Goal: Information Seeking & Learning: Learn about a topic

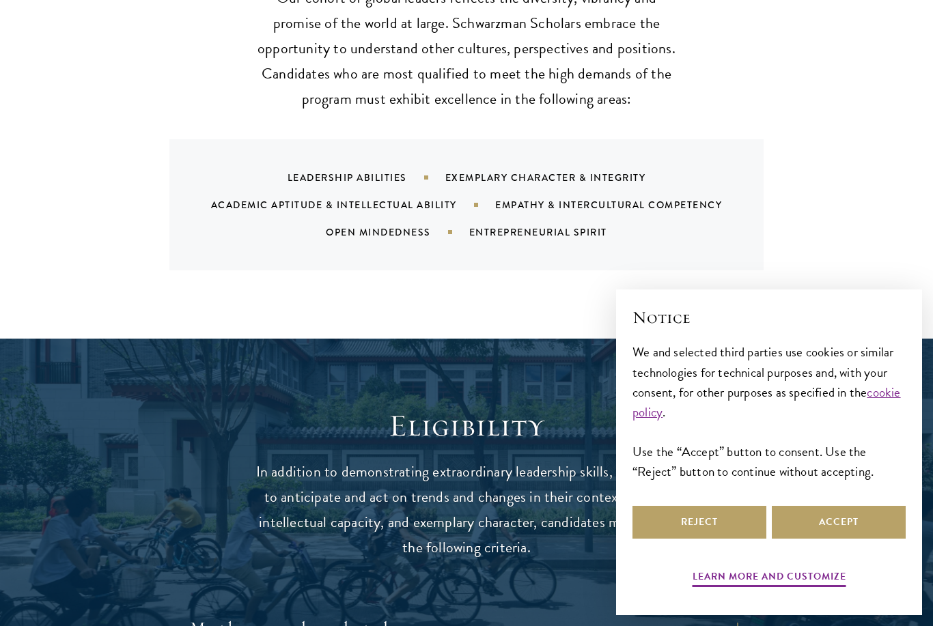
scroll to position [1549, 0]
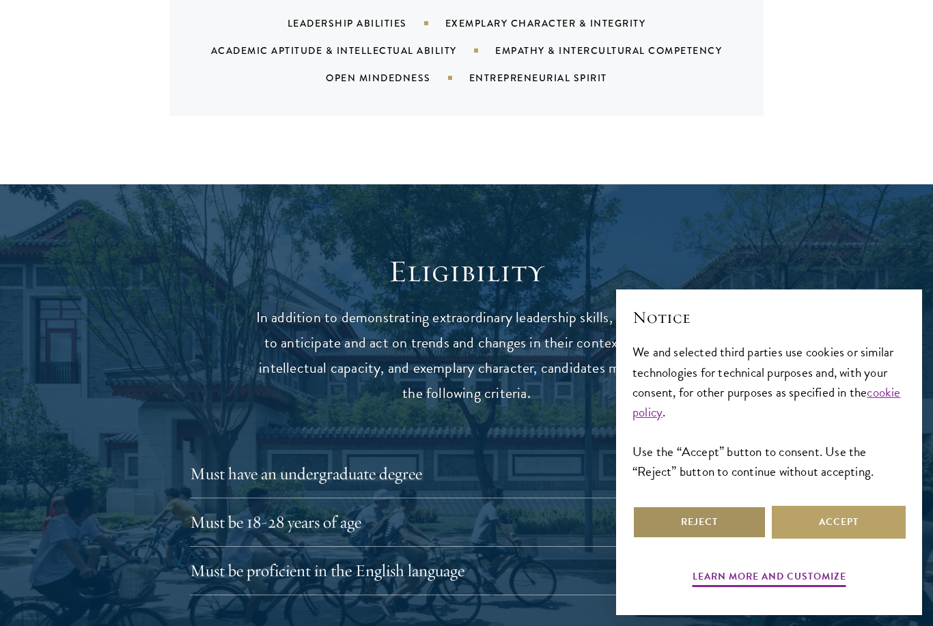
click at [731, 539] on button "Reject" at bounding box center [699, 522] width 134 height 33
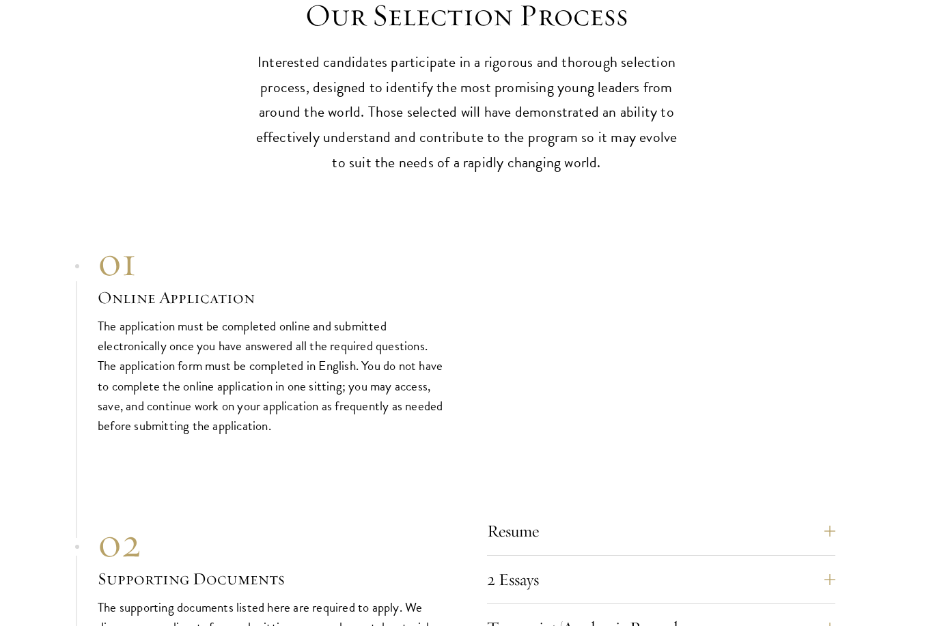
scroll to position [3963, 0]
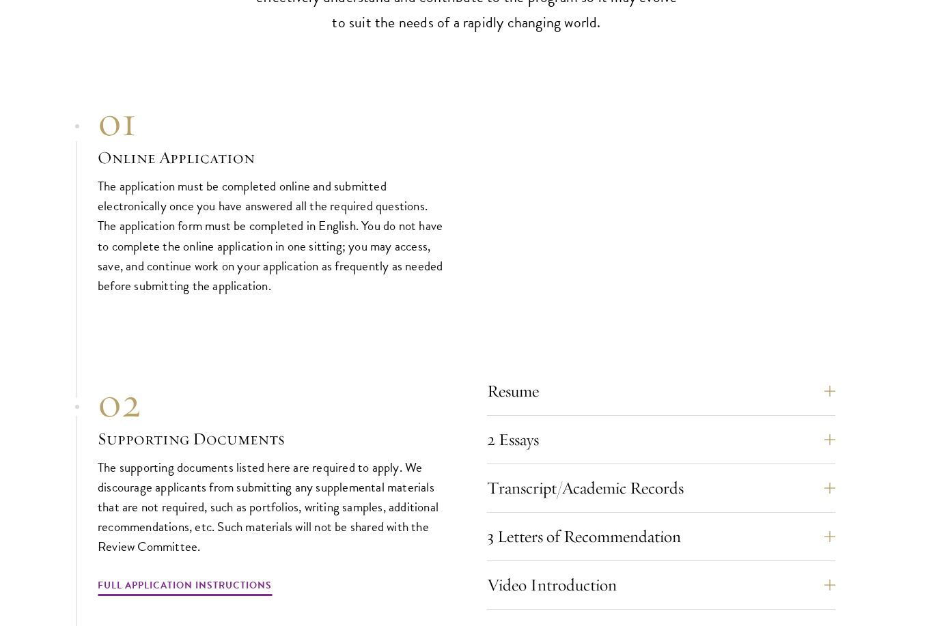
click at [831, 376] on button "Resume" at bounding box center [661, 392] width 348 height 33
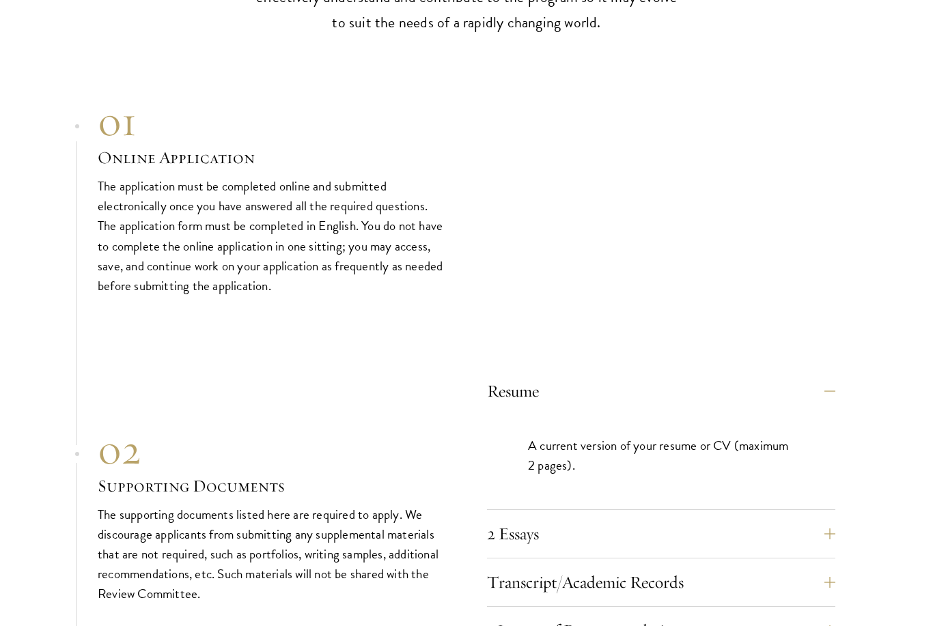
click at [822, 375] on button "Resume" at bounding box center [661, 391] width 348 height 33
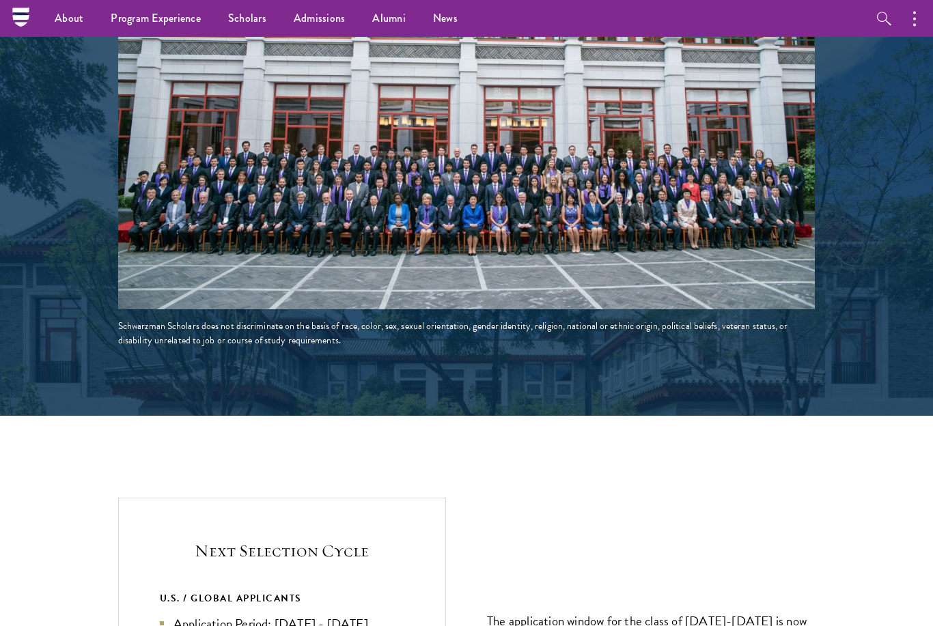
scroll to position [2228, 0]
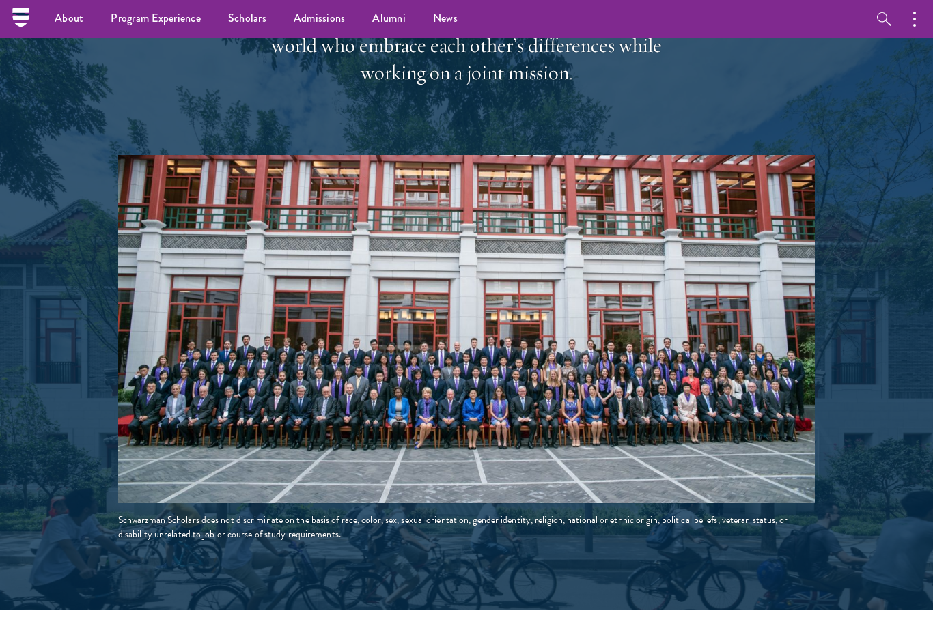
click at [0, 0] on ul "Overview Curriculum Student Life Faculty & Guest Speakers" at bounding box center [0, 0] width 0 height 0
click at [0, 0] on link "Overview" at bounding box center [0, 0] width 0 height 0
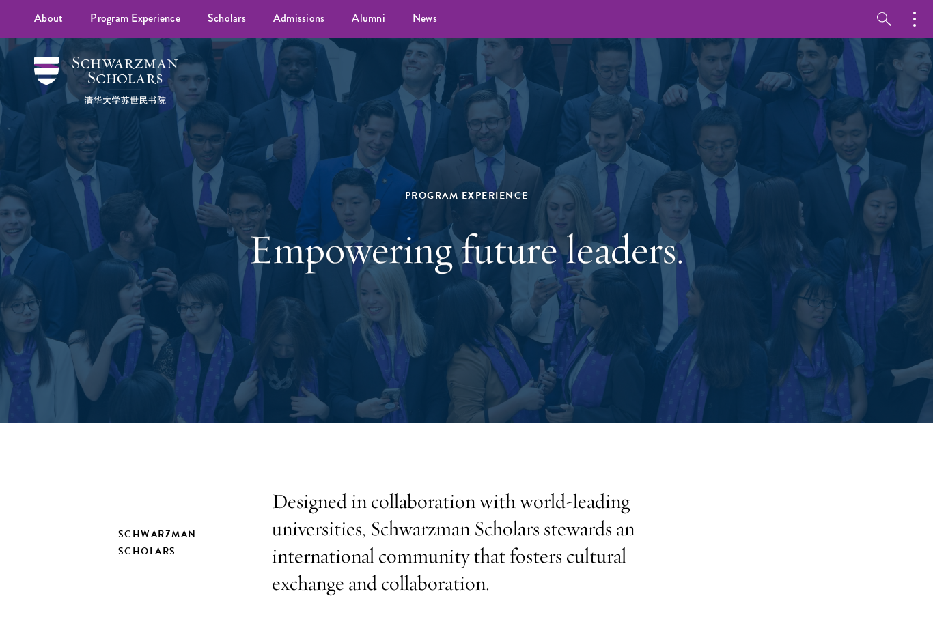
click at [357, 16] on link "Alumni" at bounding box center [368, 19] width 61 height 38
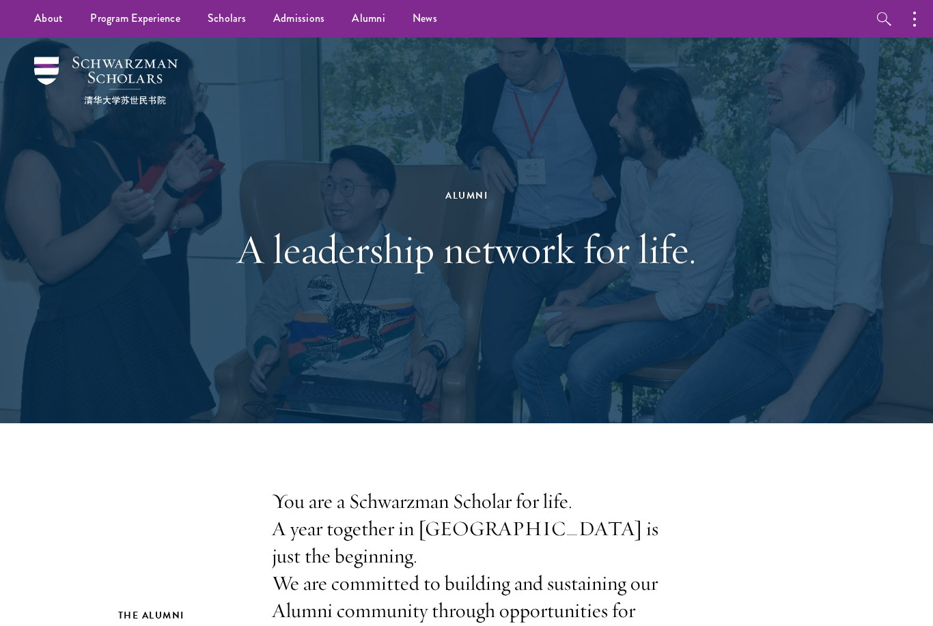
click at [0, 0] on link "Overview" at bounding box center [0, 0] width 0 height 0
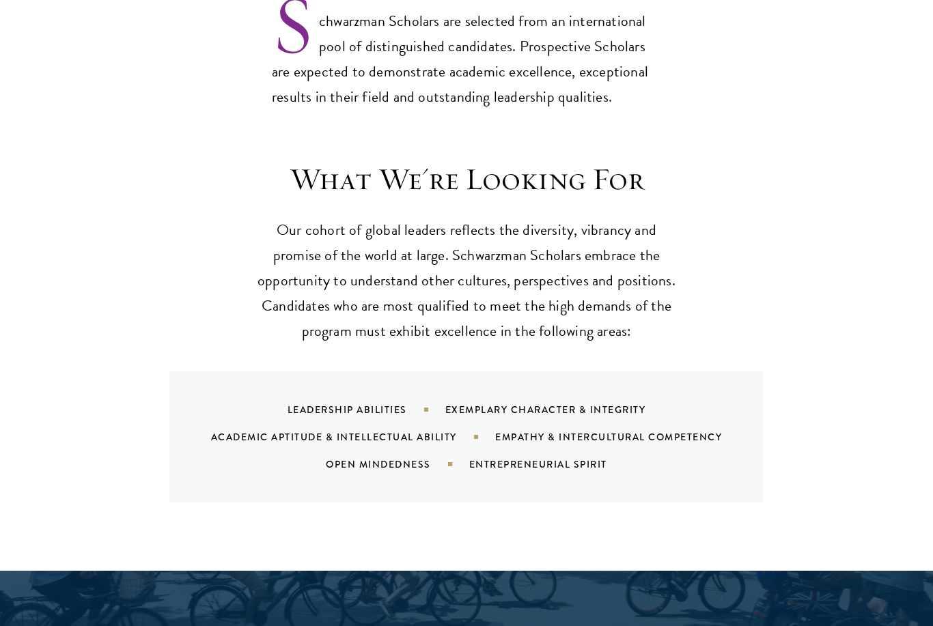
scroll to position [1197, 0]
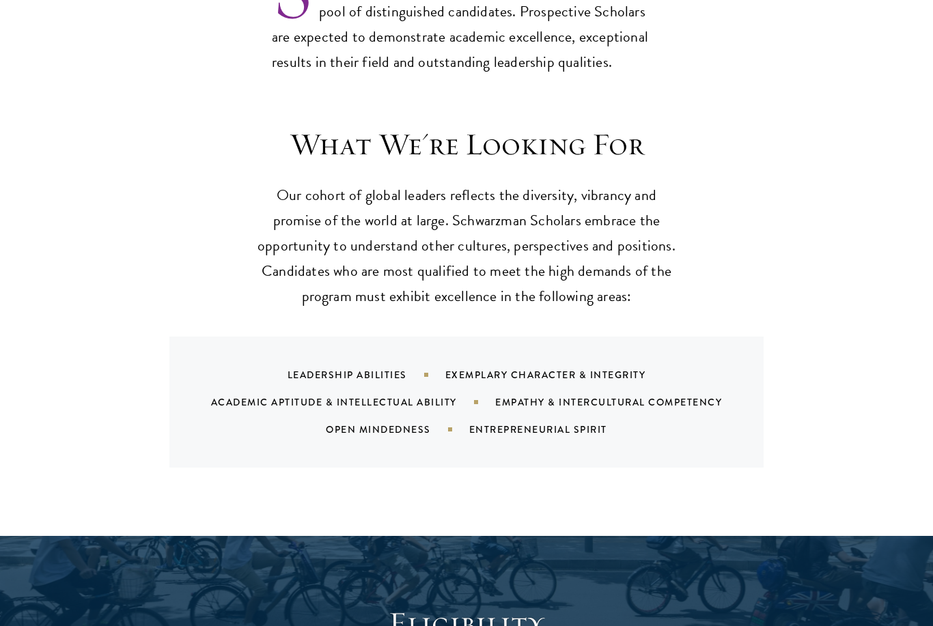
click at [449, 395] on div "Academic Aptitude & Intellectual Ability" at bounding box center [353, 402] width 284 height 14
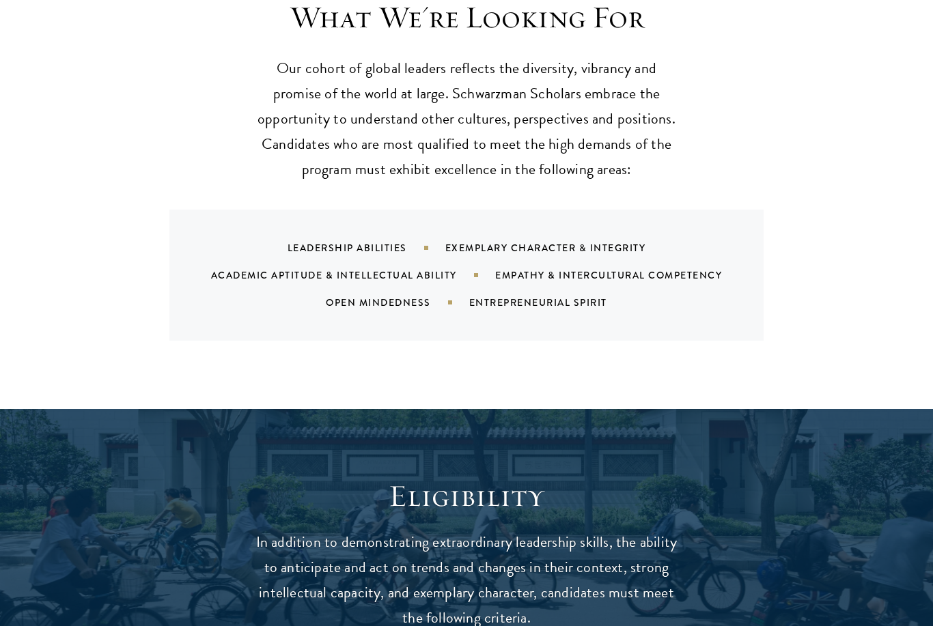
scroll to position [1620, 0]
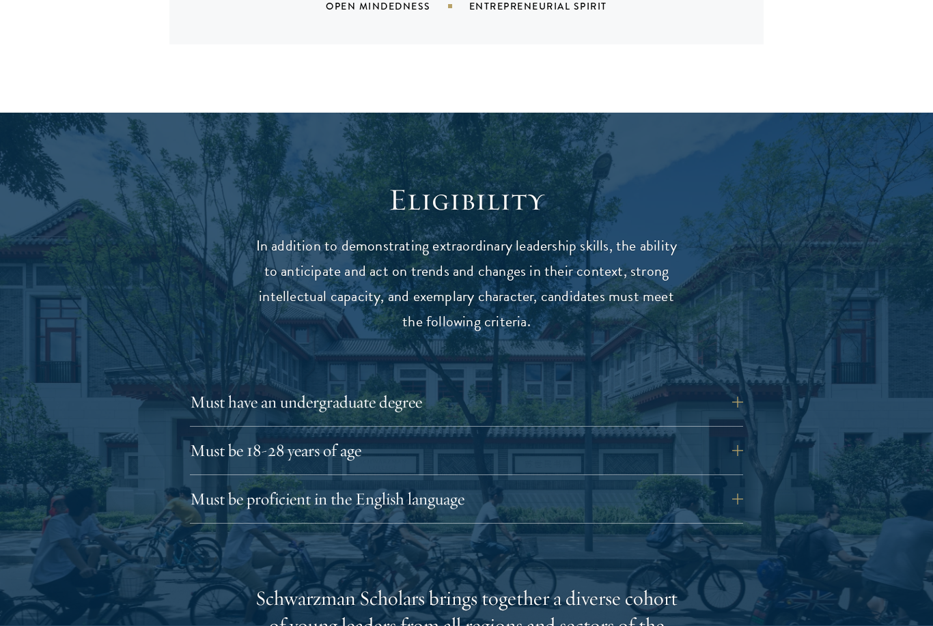
click at [518, 391] on div "Must have an undergraduate degree Applicants who are currently enrolled in unde…" at bounding box center [466, 456] width 553 height 138
click at [501, 386] on button "Must have an undergraduate degree" at bounding box center [466, 402] width 553 height 33
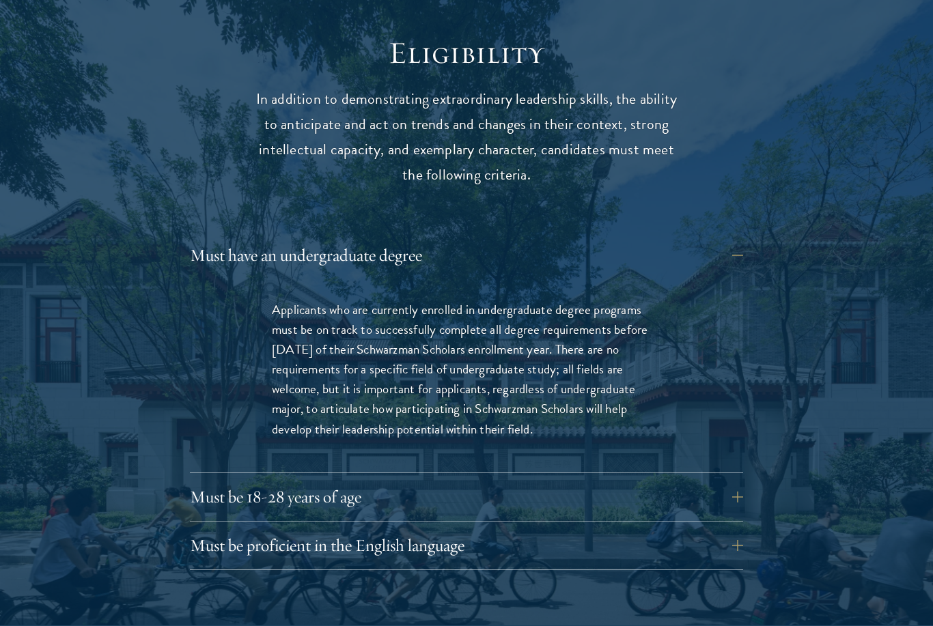
scroll to position [1765, 0]
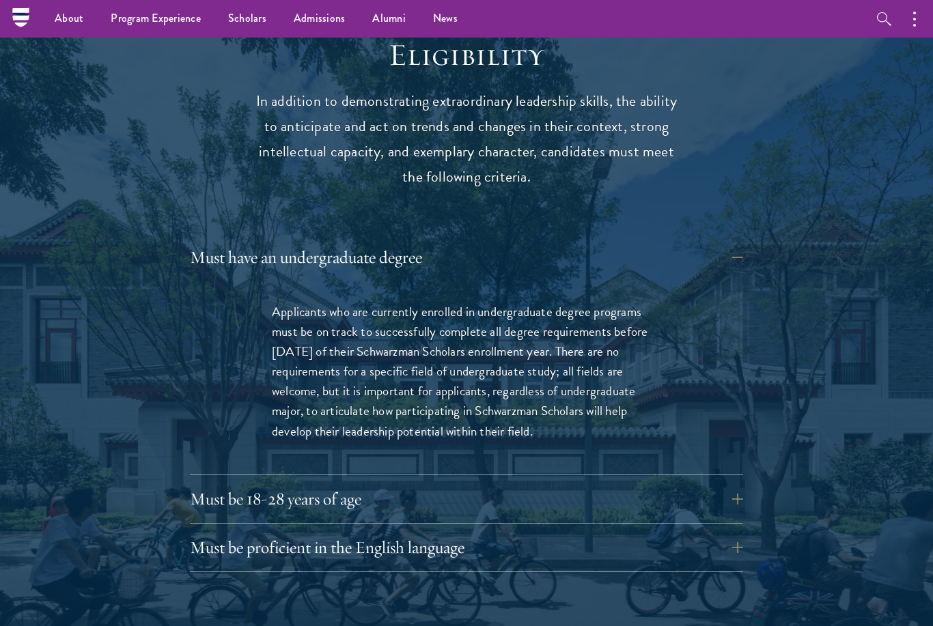
click at [443, 483] on button "Must be 18-28 years of age" at bounding box center [466, 499] width 553 height 33
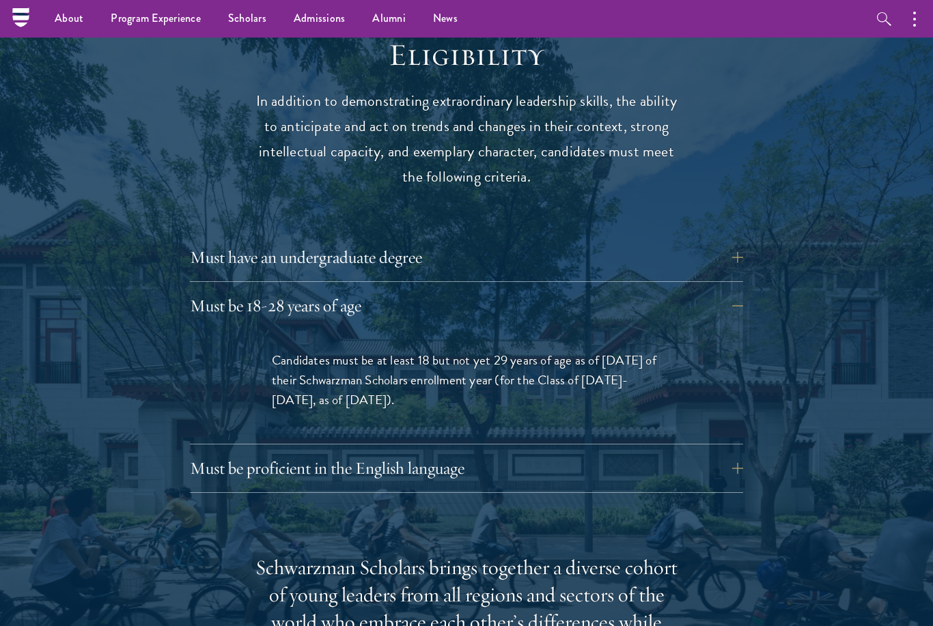
click at [445, 455] on div "Eligibility In addition to demonstrating extraordinary leadership skills, the a…" at bounding box center [466, 577] width 697 height 1082
click at [448, 452] on button "Must be proficient in the English language" at bounding box center [466, 468] width 553 height 33
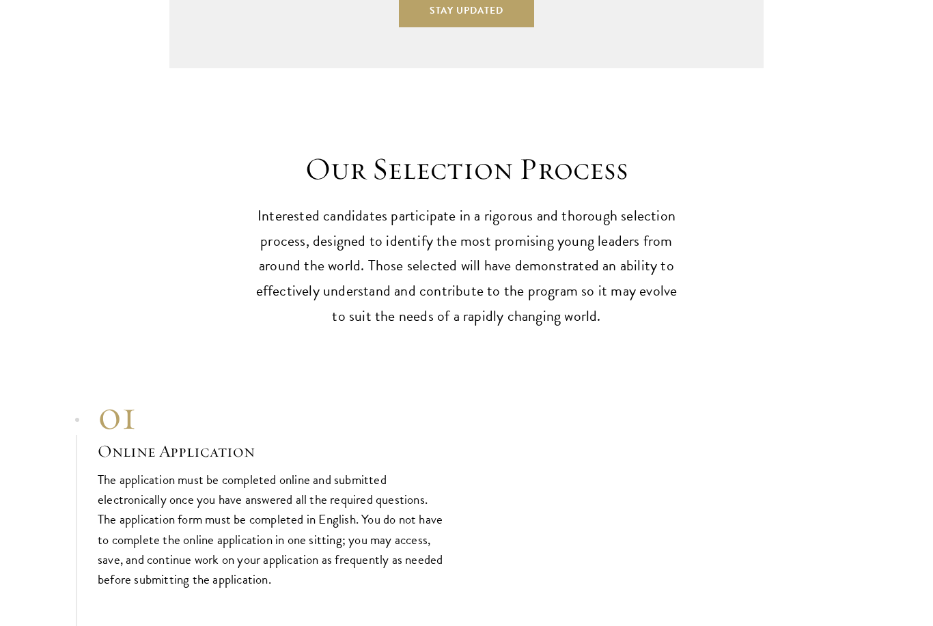
scroll to position [4392, 0]
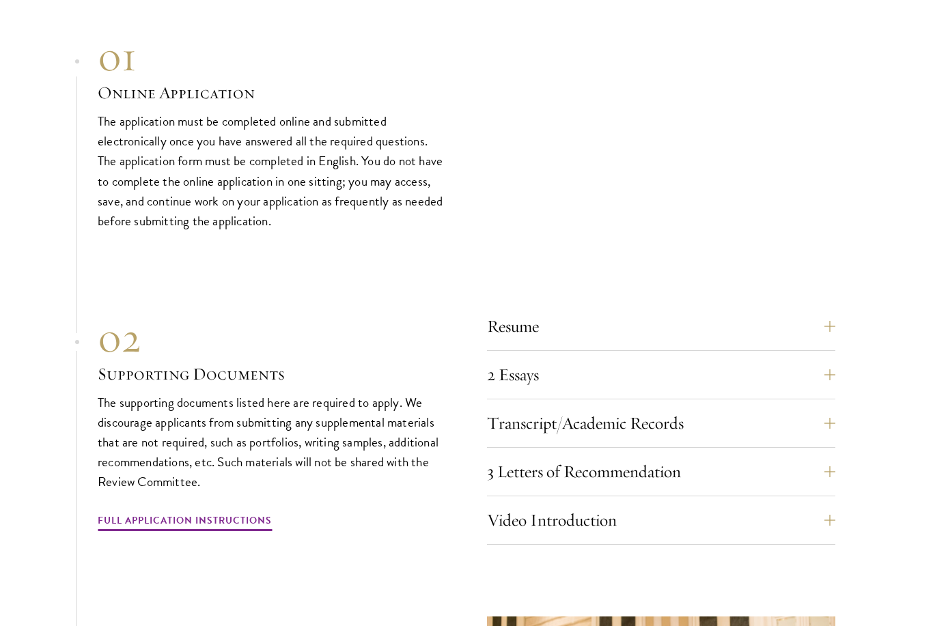
click at [552, 456] on button "3 Letters of Recommendation" at bounding box center [661, 472] width 348 height 33
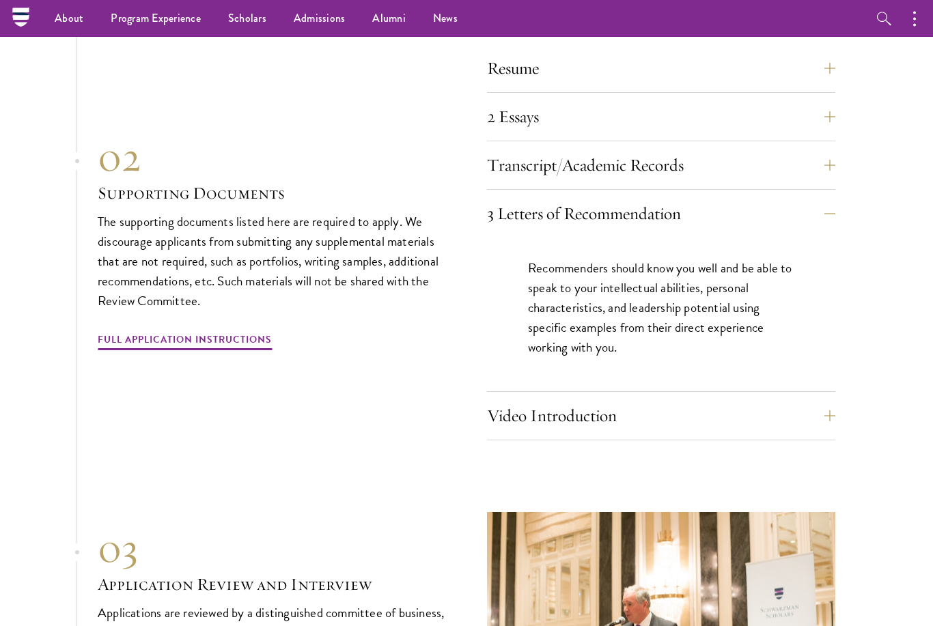
scroll to position [4281, 0]
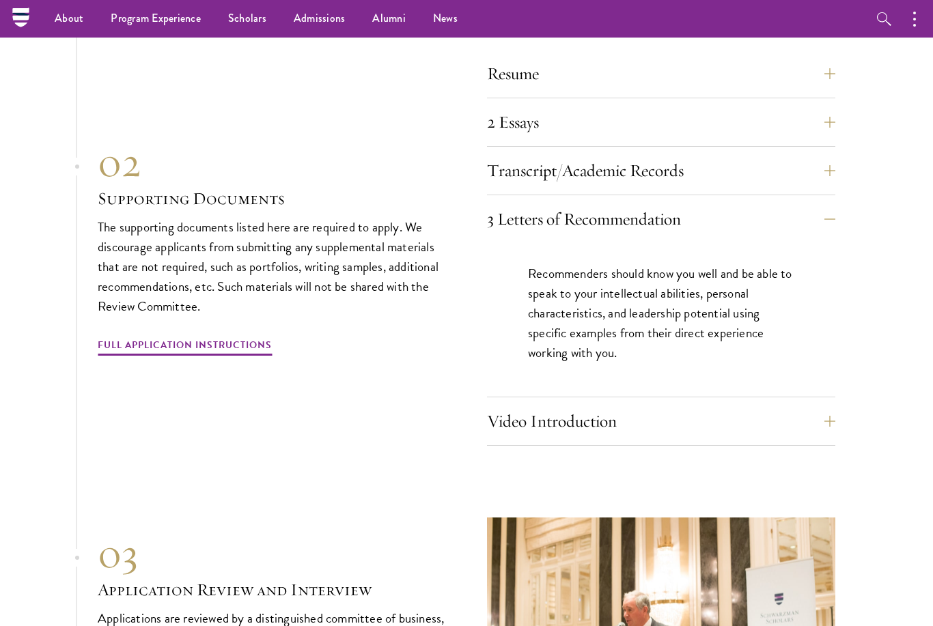
click at [564, 405] on button "Video Introduction" at bounding box center [661, 421] width 348 height 33
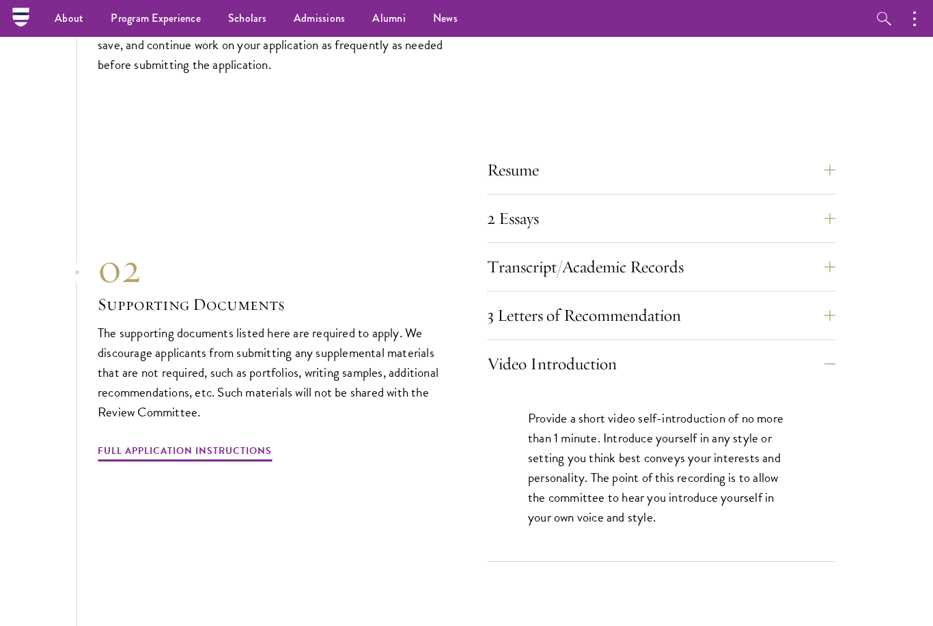
scroll to position [4184, 0]
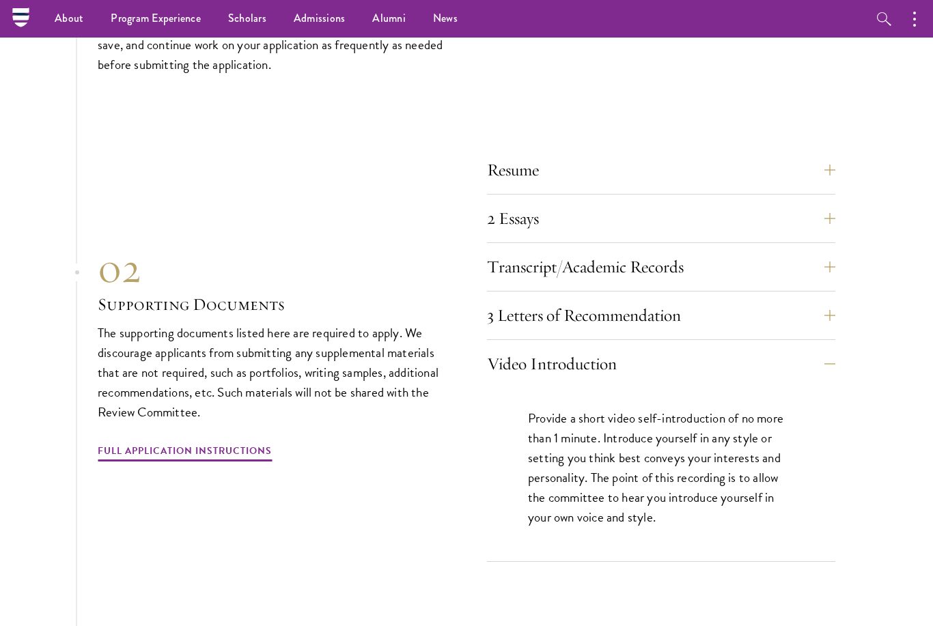
click at [641, 202] on button "2 Essays" at bounding box center [661, 218] width 348 height 33
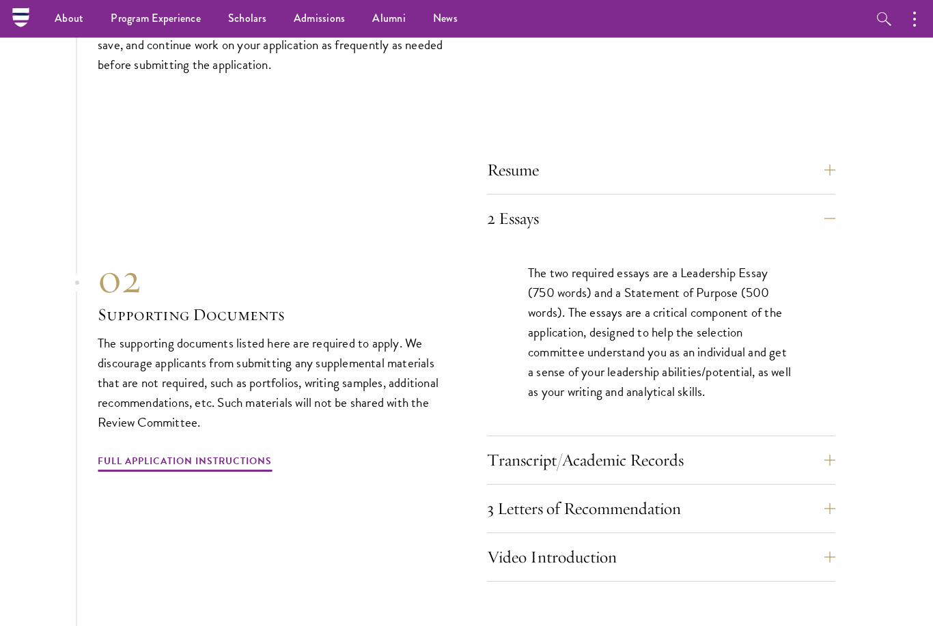
click at [544, 444] on button "Transcript/Academic Records" at bounding box center [661, 460] width 348 height 33
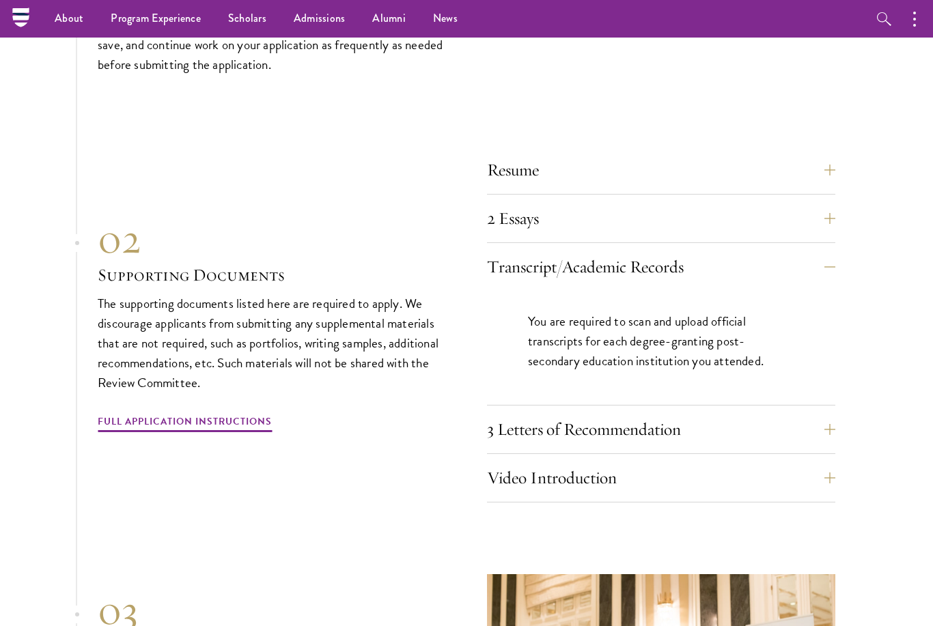
click at [677, 154] on button "Resume" at bounding box center [661, 170] width 348 height 33
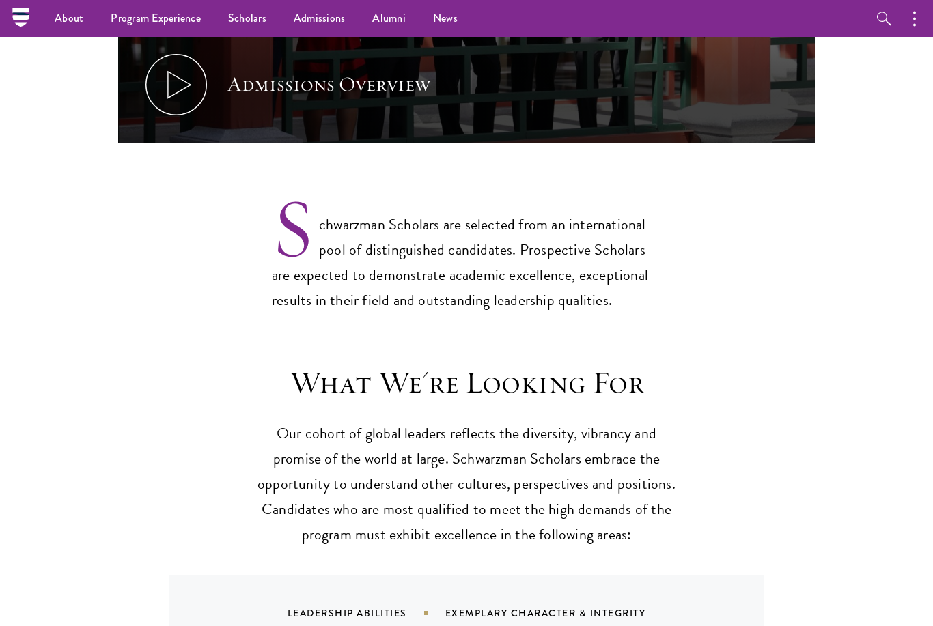
scroll to position [856, 0]
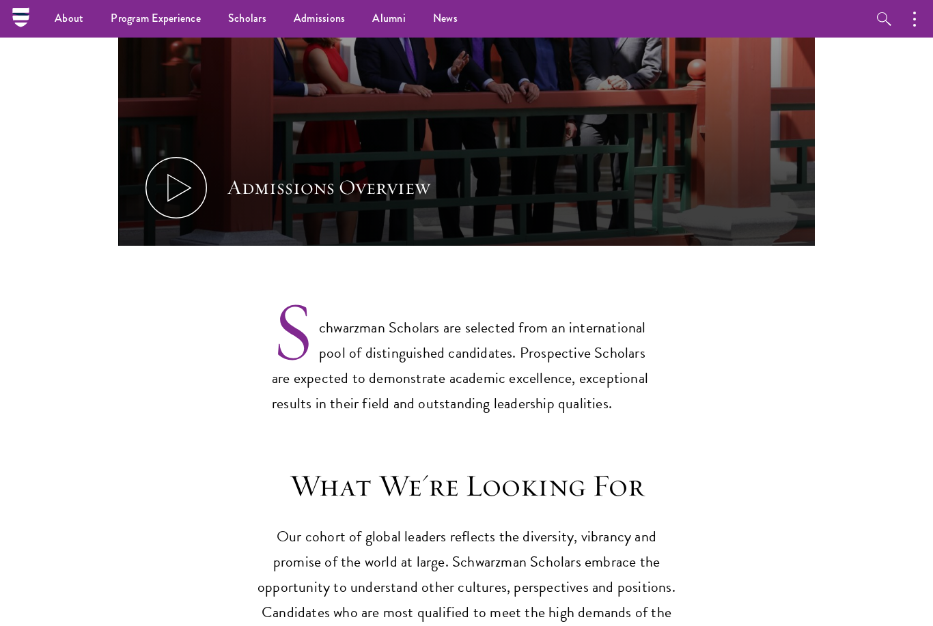
click at [0, 0] on link "Overview" at bounding box center [0, 0] width 0 height 0
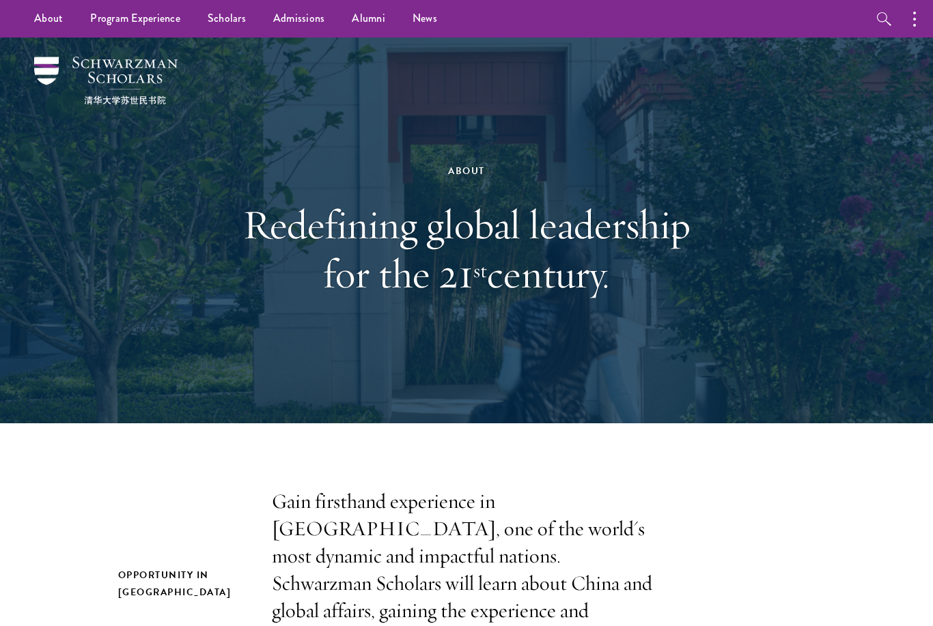
click at [239, 25] on link "Scholars" at bounding box center [227, 19] width 66 height 38
